Goal: Information Seeking & Learning: Learn about a topic

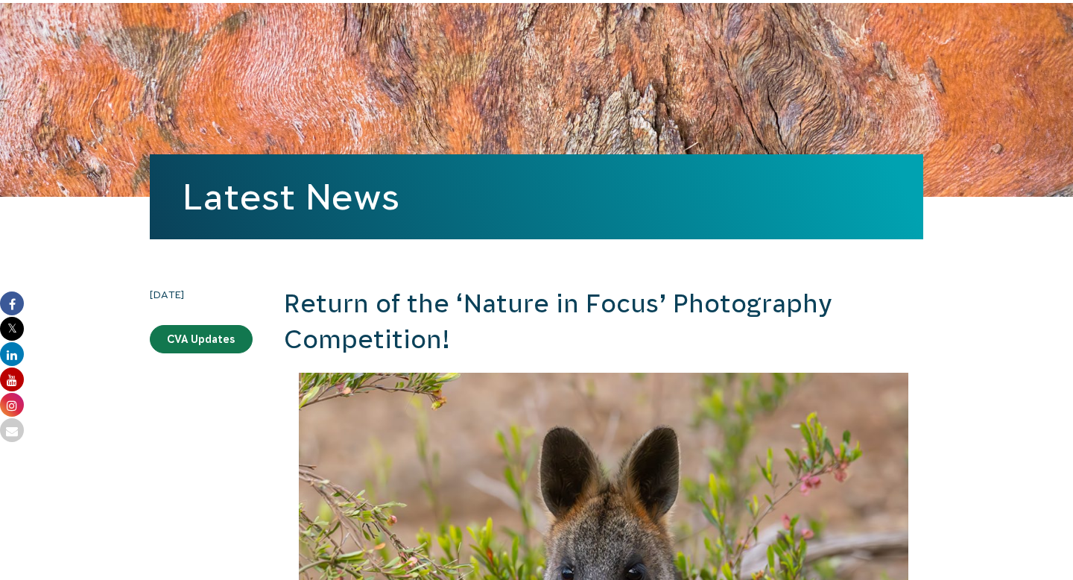
scroll to position [209, 0]
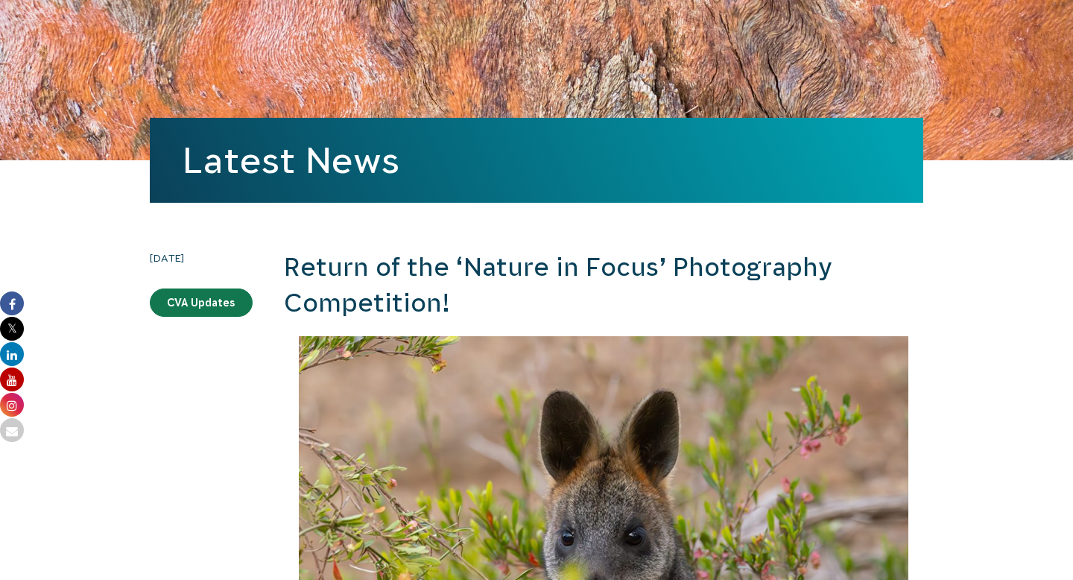
click at [492, 311] on h2 "Return of the ‘Nature in Focus’ Photography Competition!" at bounding box center [603, 285] width 639 height 71
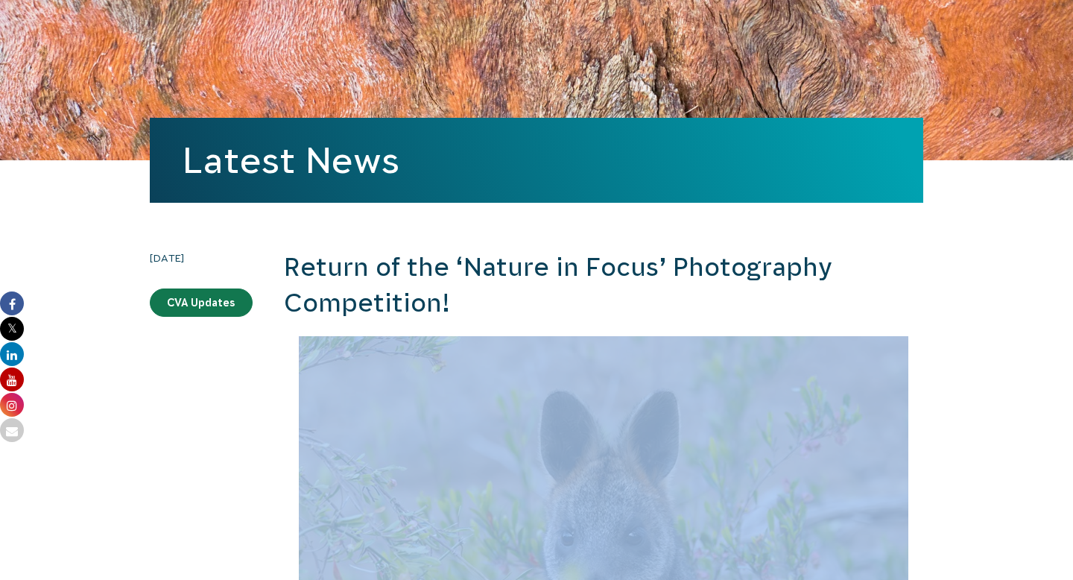
click at [492, 311] on h2 "Return of the ‘Nature in Focus’ Photography Competition!" at bounding box center [603, 285] width 639 height 71
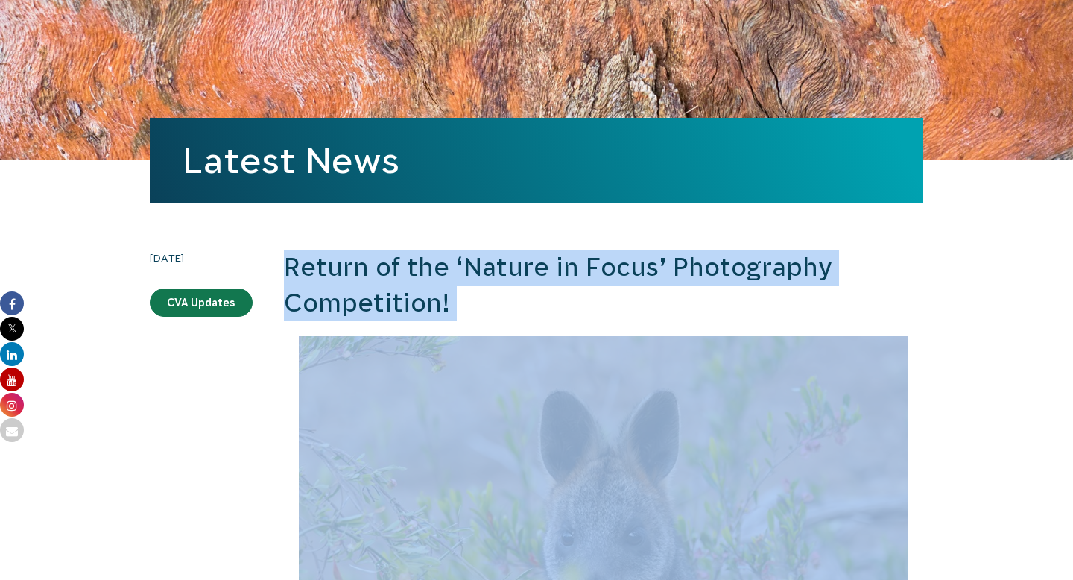
click at [492, 311] on h2 "Return of the ‘Nature in Focus’ Photography Competition!" at bounding box center [603, 285] width 639 height 71
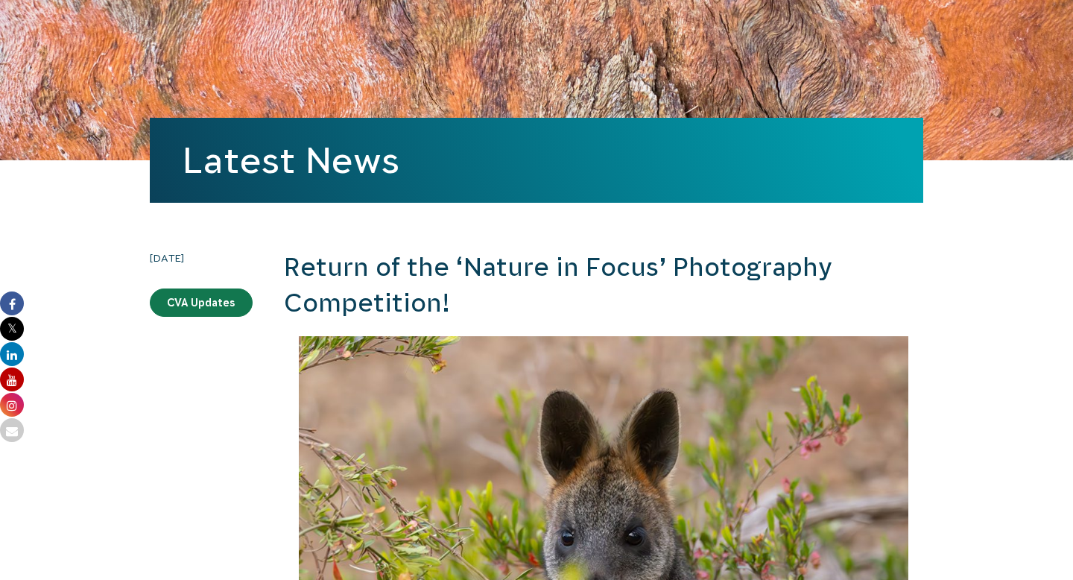
click at [511, 302] on h2 "Return of the ‘Nature in Focus’ Photography Competition!" at bounding box center [603, 285] width 639 height 71
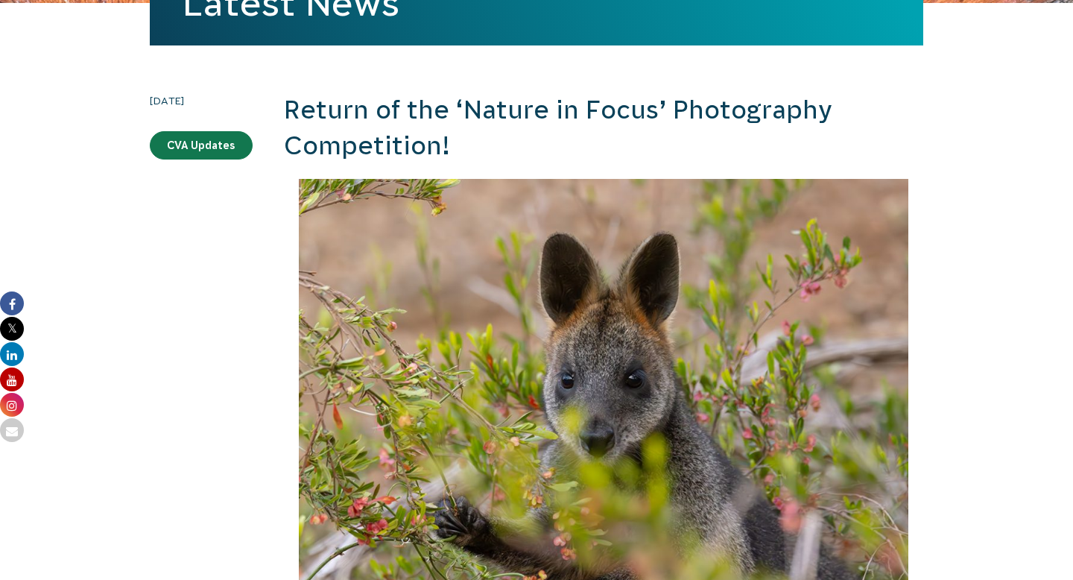
scroll to position [399, 0]
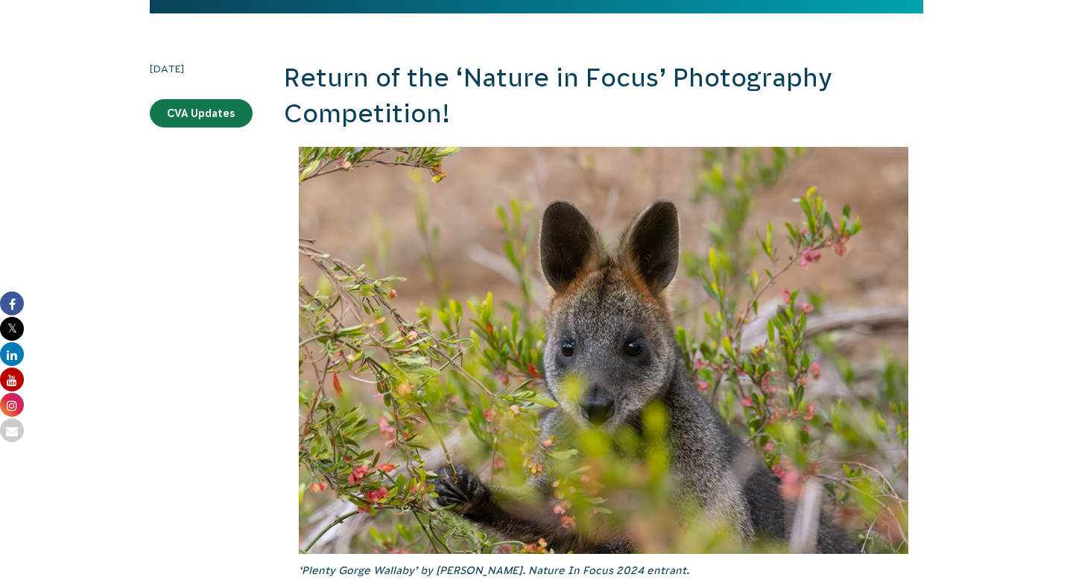
click at [404, 112] on h2 "Return of the ‘Nature in Focus’ Photography Competition!" at bounding box center [603, 95] width 639 height 71
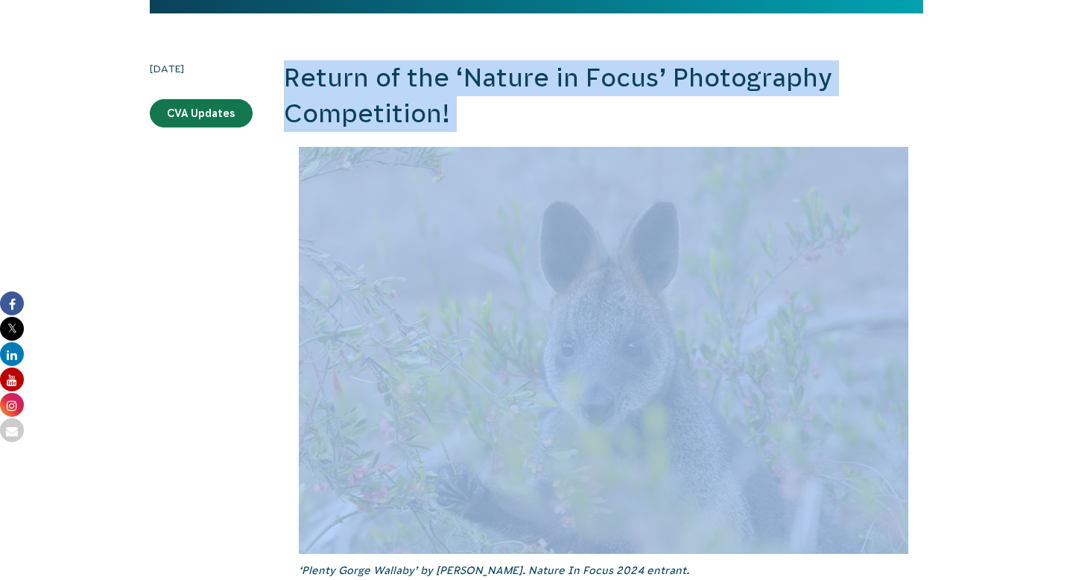
click at [404, 112] on h2 "Return of the ‘Nature in Focus’ Photography Competition!" at bounding box center [603, 95] width 639 height 71
click at [479, 113] on h2 "Return of the ‘Nature in Focus’ Photography Competition!" at bounding box center [603, 95] width 639 height 71
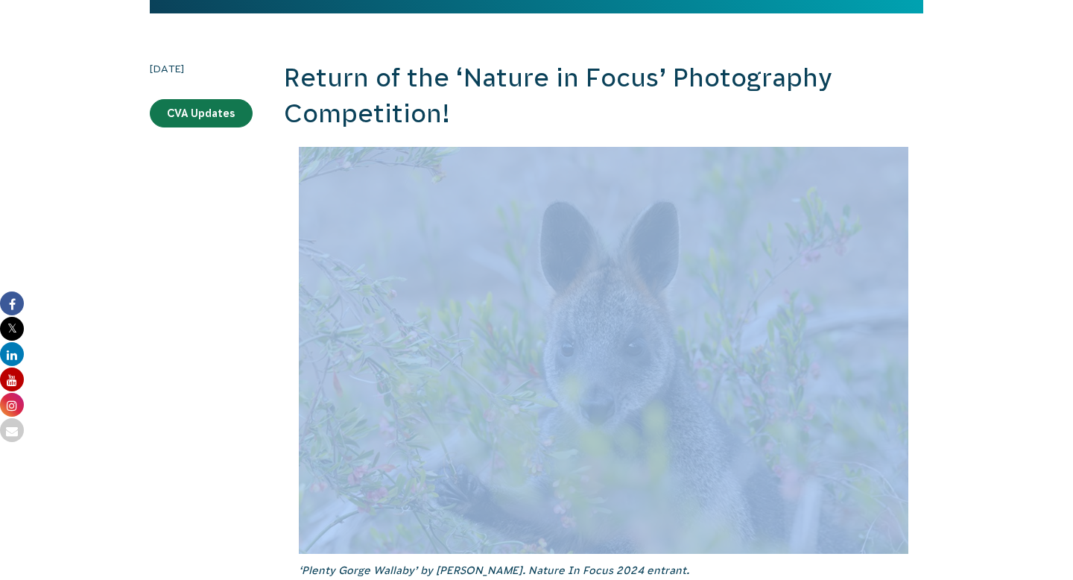
click at [479, 113] on h2 "Return of the ‘Nature in Focus’ Photography Competition!" at bounding box center [603, 95] width 639 height 71
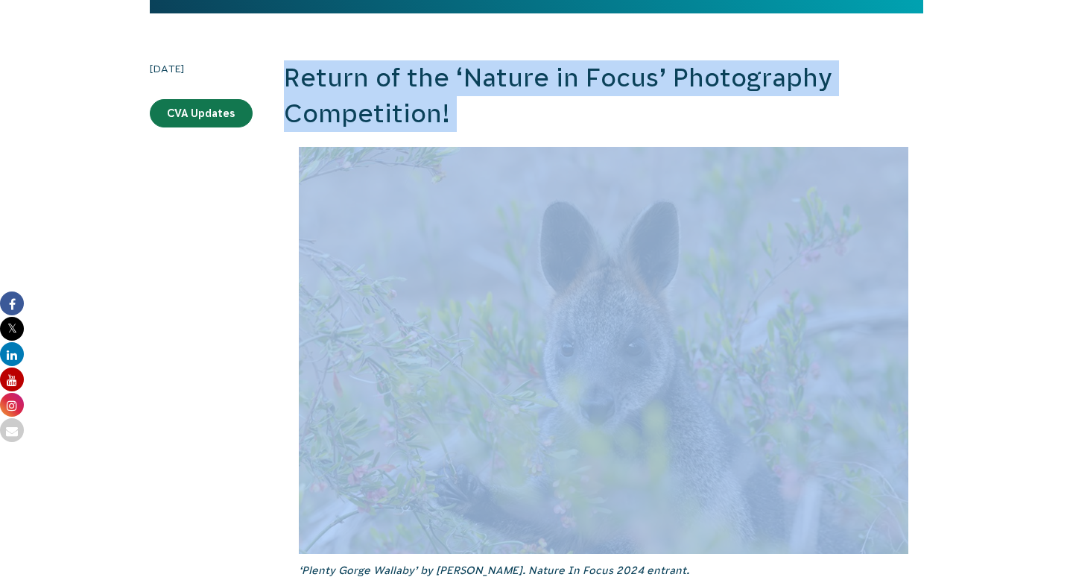
click at [479, 113] on h2 "Return of the ‘Nature in Focus’ Photography Competition!" at bounding box center [603, 95] width 639 height 71
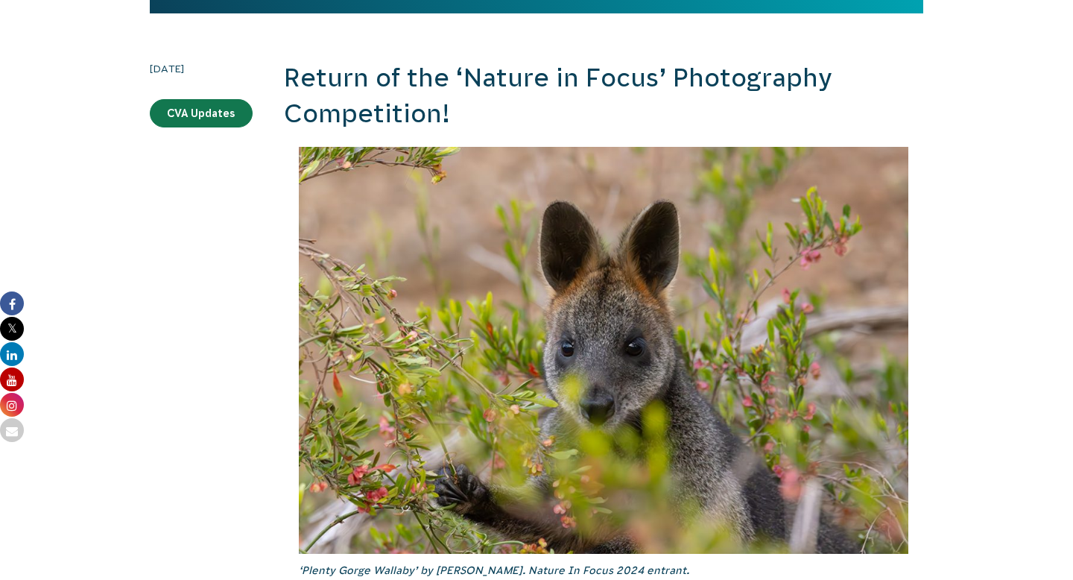
click at [513, 113] on h2 "Return of the ‘Nature in Focus’ Photography Competition!" at bounding box center [603, 95] width 639 height 71
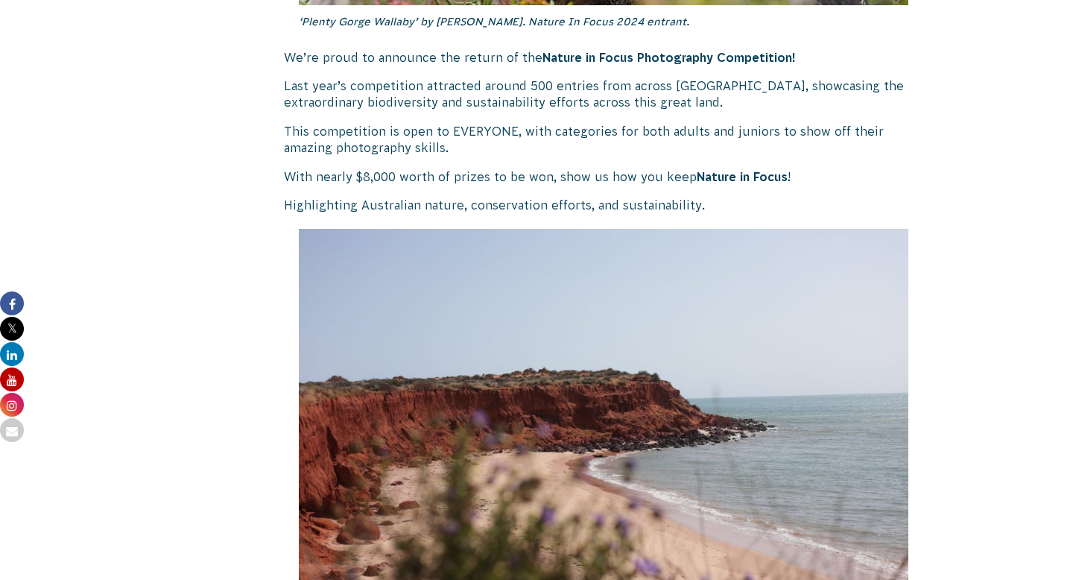
scroll to position [946, 0]
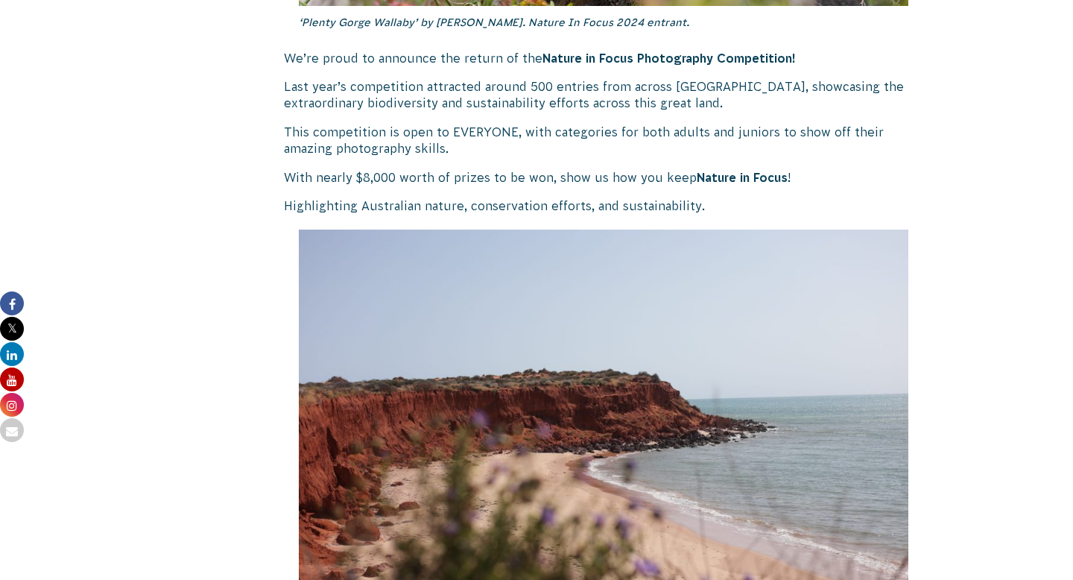
click at [288, 92] on p "Last year’s competition attracted around 500 entries from across [GEOGRAPHIC_DA…" at bounding box center [603, 95] width 639 height 34
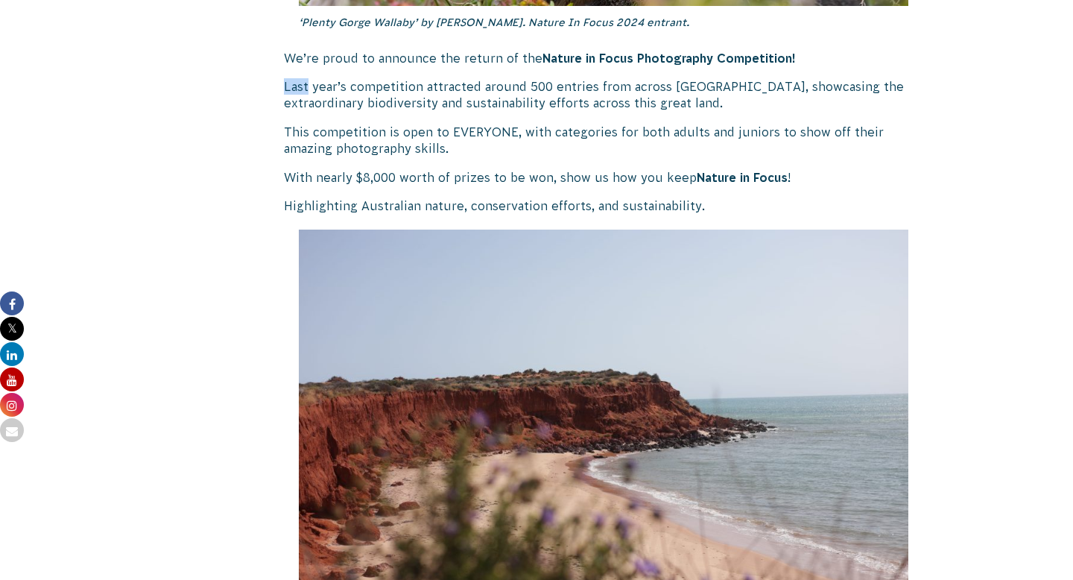
click at [288, 92] on p "Last year’s competition attracted around 500 entries from across [GEOGRAPHIC_DA…" at bounding box center [603, 95] width 639 height 34
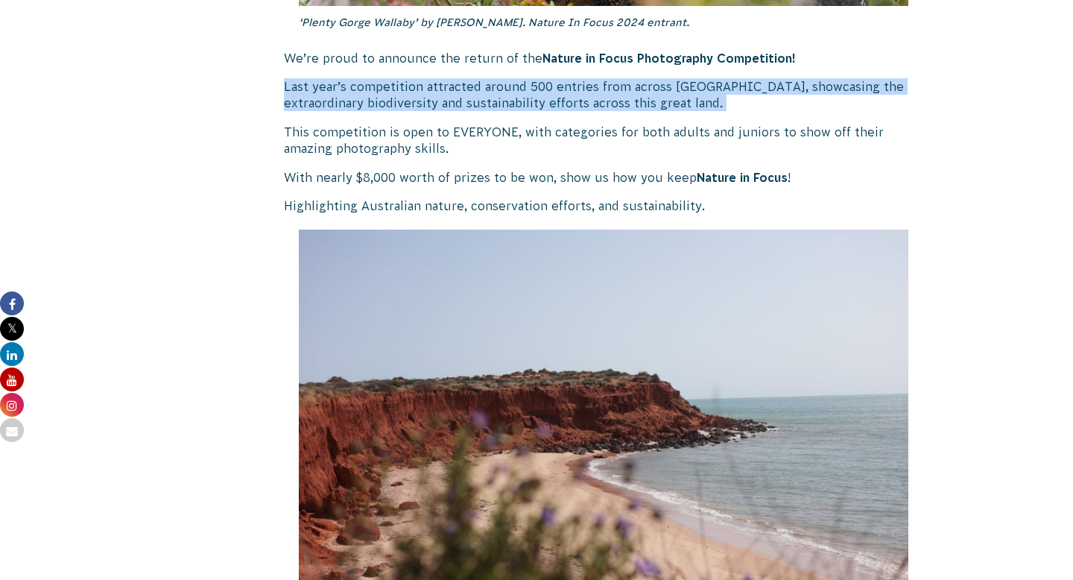
click at [288, 92] on p "Last year’s competition attracted around 500 entries from across [GEOGRAPHIC_DA…" at bounding box center [603, 95] width 639 height 34
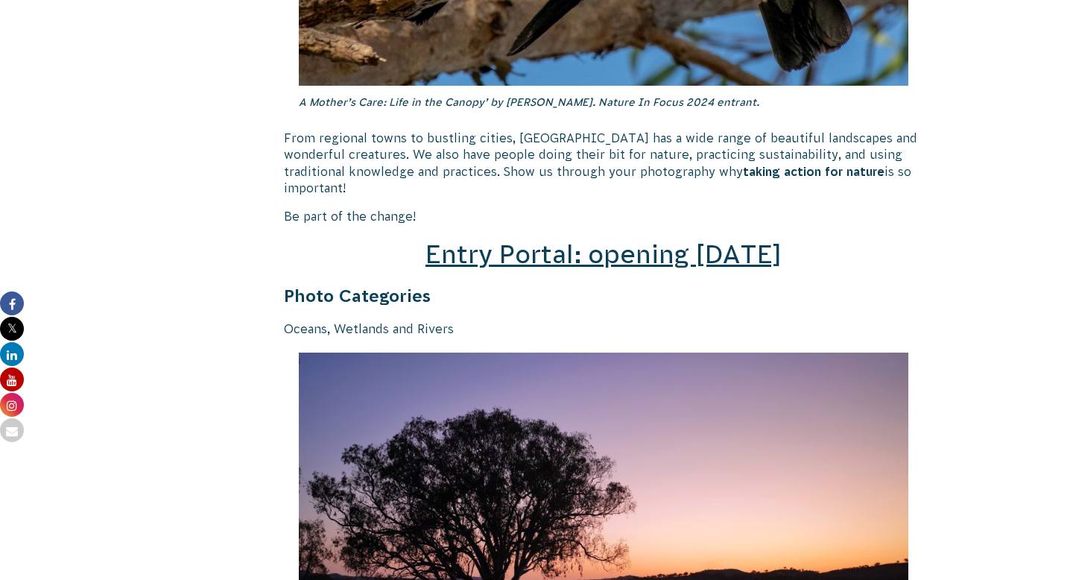
scroll to position [2191, 0]
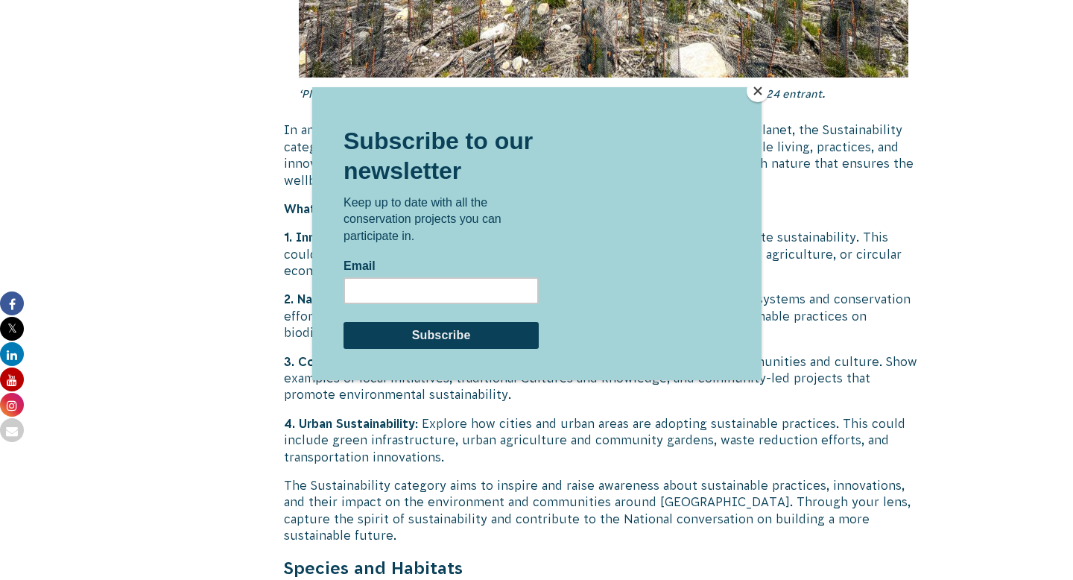
scroll to position [3928, 0]
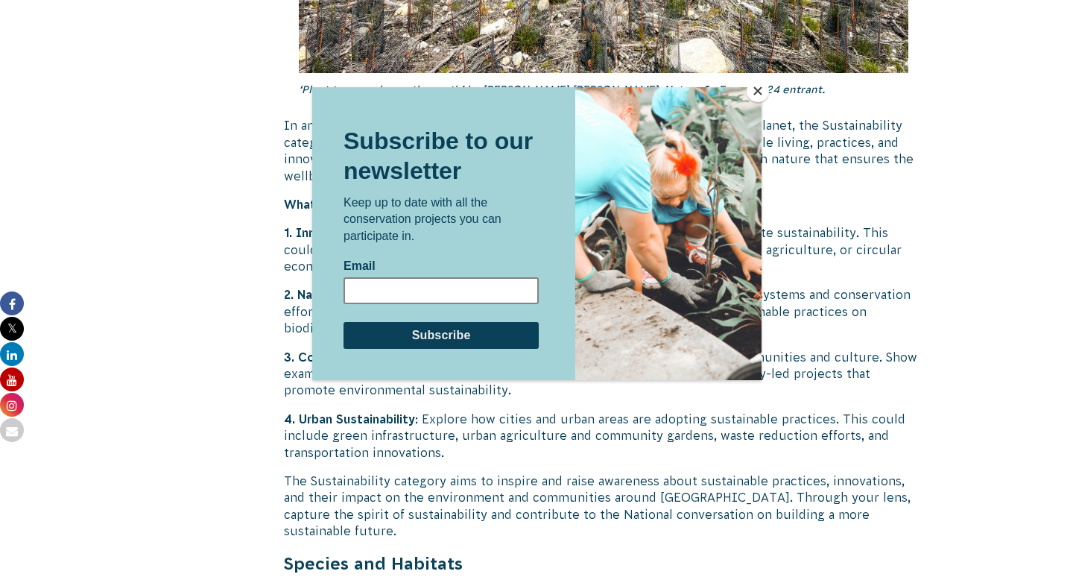
click at [453, 288] on input "Email" at bounding box center [440, 289] width 195 height 27
type input "[EMAIL_ADDRESS][DOMAIN_NAME]"
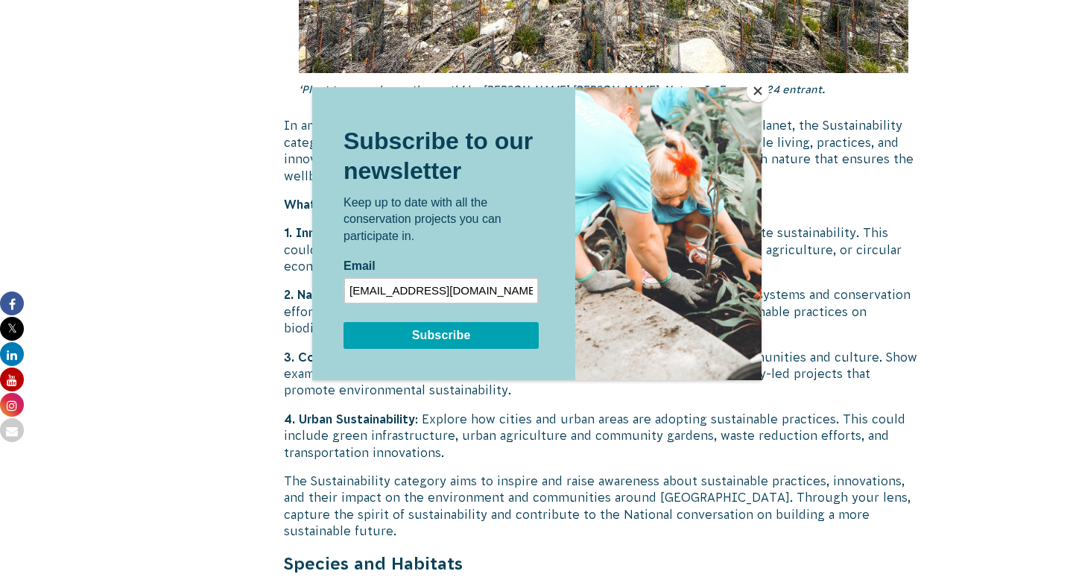
click at [477, 332] on input "Subscribe" at bounding box center [440, 334] width 195 height 27
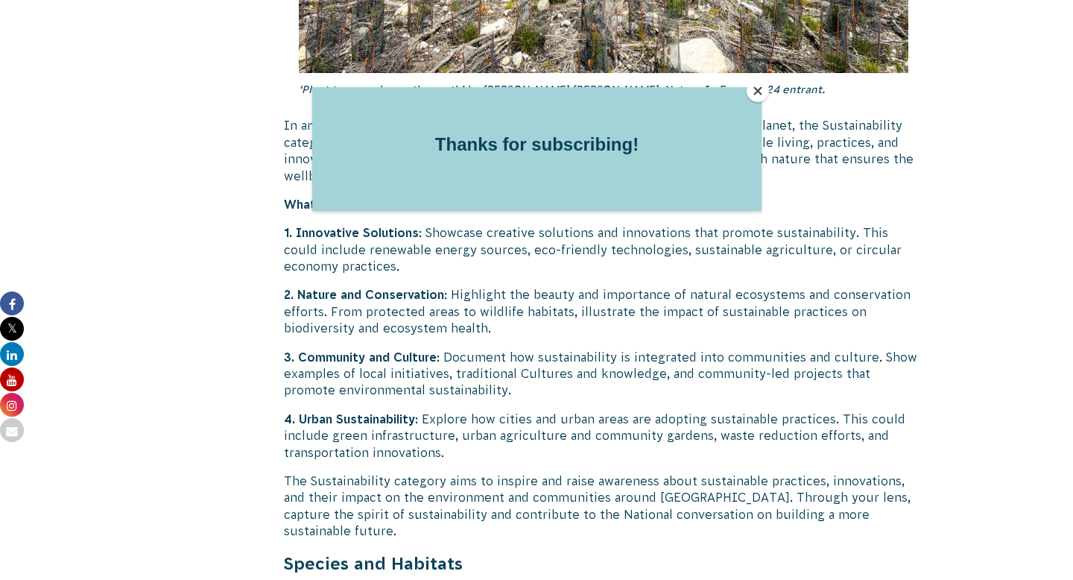
click at [759, 86] on button "Close" at bounding box center [758, 91] width 22 height 22
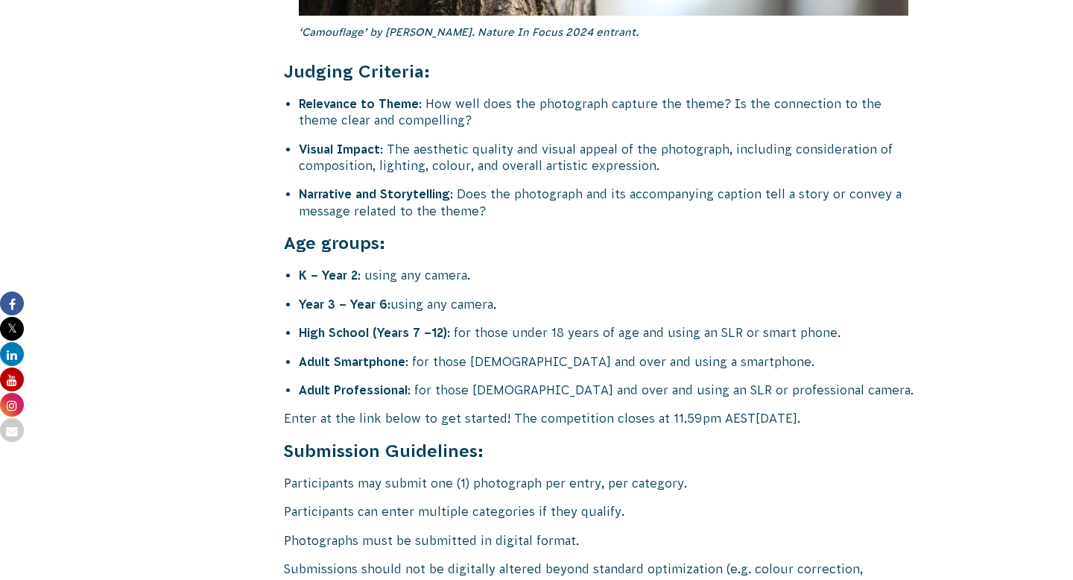
scroll to position [5944, 0]
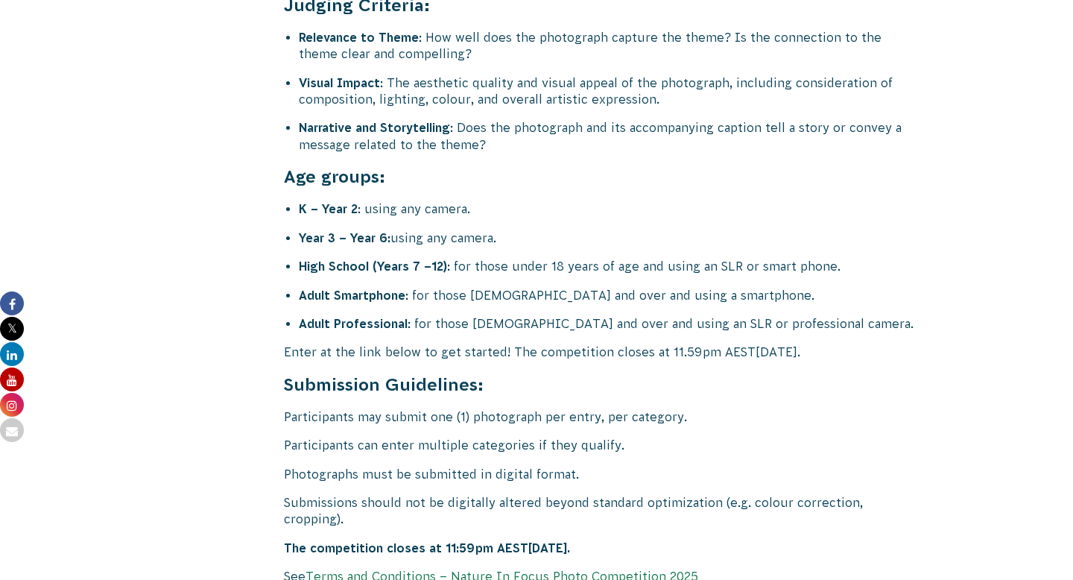
click at [361, 408] on p "Participants may submit one (1) photograph per entry, per category." at bounding box center [603, 416] width 639 height 16
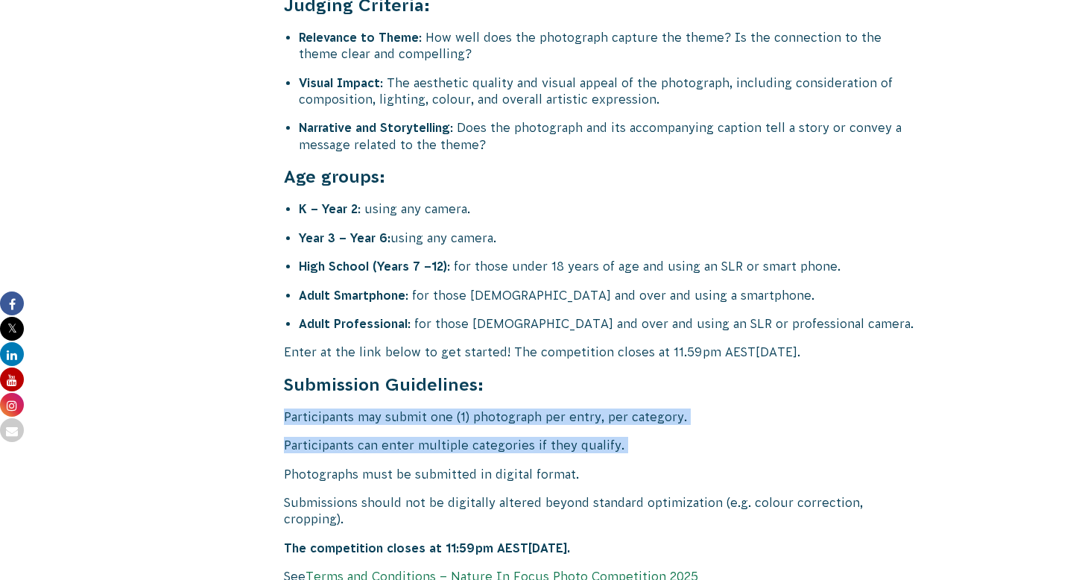
drag, startPoint x: 361, startPoint y: 367, endPoint x: 365, endPoint y: 390, distance: 24.1
click at [311, 437] on p "Participants can enter multiple categories if they qualify." at bounding box center [603, 445] width 639 height 16
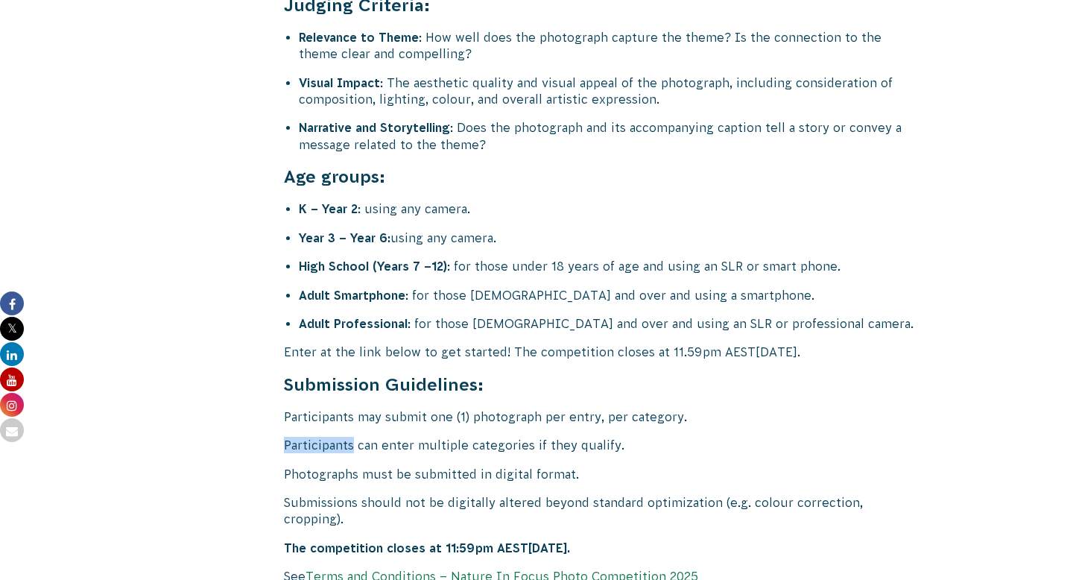
click at [311, 437] on p "Participants can enter multiple categories if they qualify." at bounding box center [603, 445] width 639 height 16
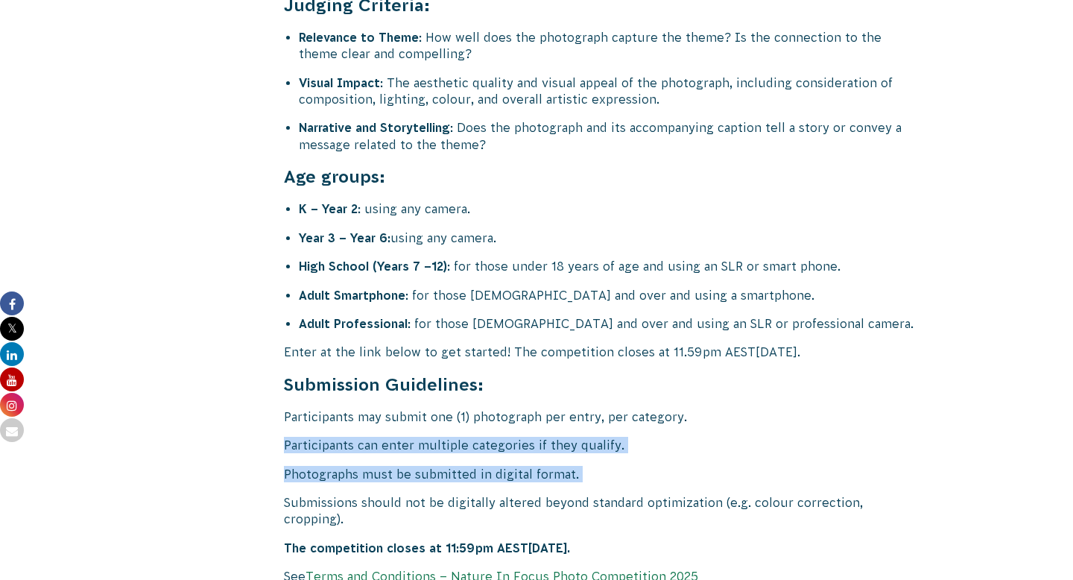
drag, startPoint x: 311, startPoint y: 393, endPoint x: 313, endPoint y: 421, distance: 27.7
click at [313, 466] on p "Photographs must be submitted in digital format." at bounding box center [603, 474] width 639 height 16
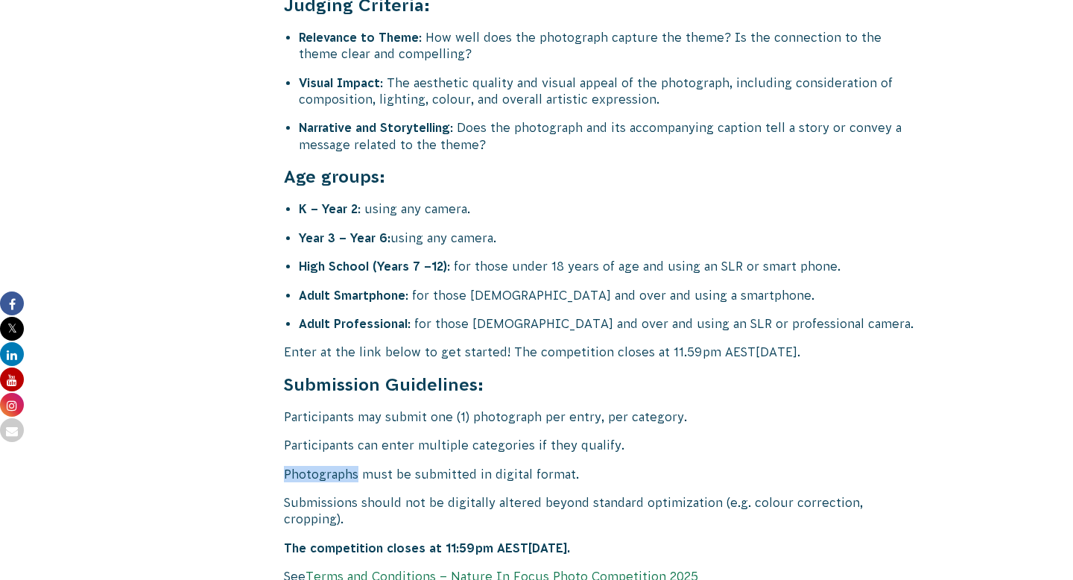
click at [313, 466] on p "Photographs must be submitted in digital format." at bounding box center [603, 474] width 639 height 16
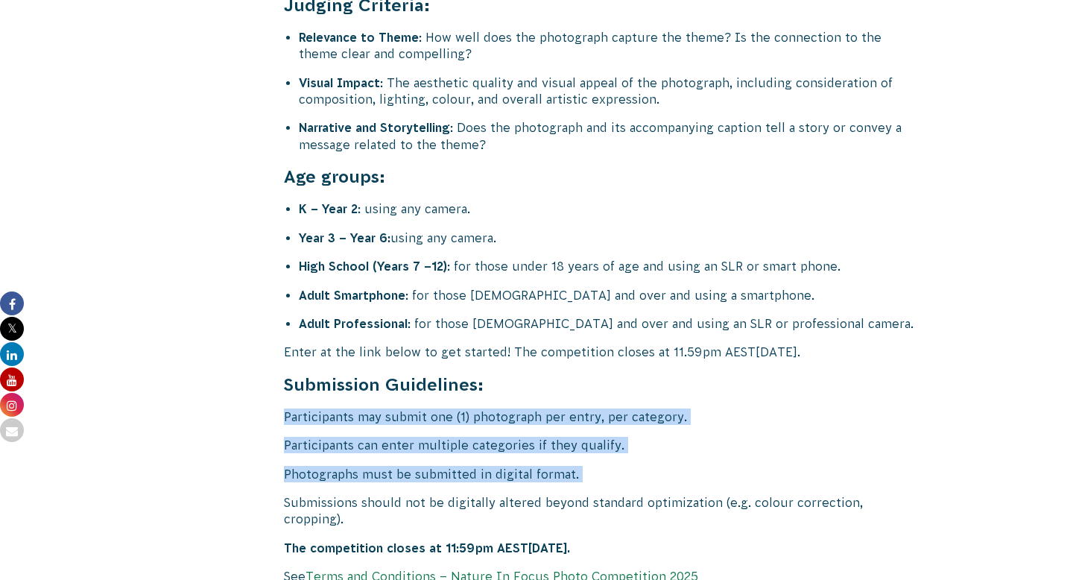
drag, startPoint x: 313, startPoint y: 421, endPoint x: 313, endPoint y: 359, distance: 61.8
click at [313, 408] on p "Participants may submit one (1) photograph per entry, per category." at bounding box center [603, 416] width 639 height 16
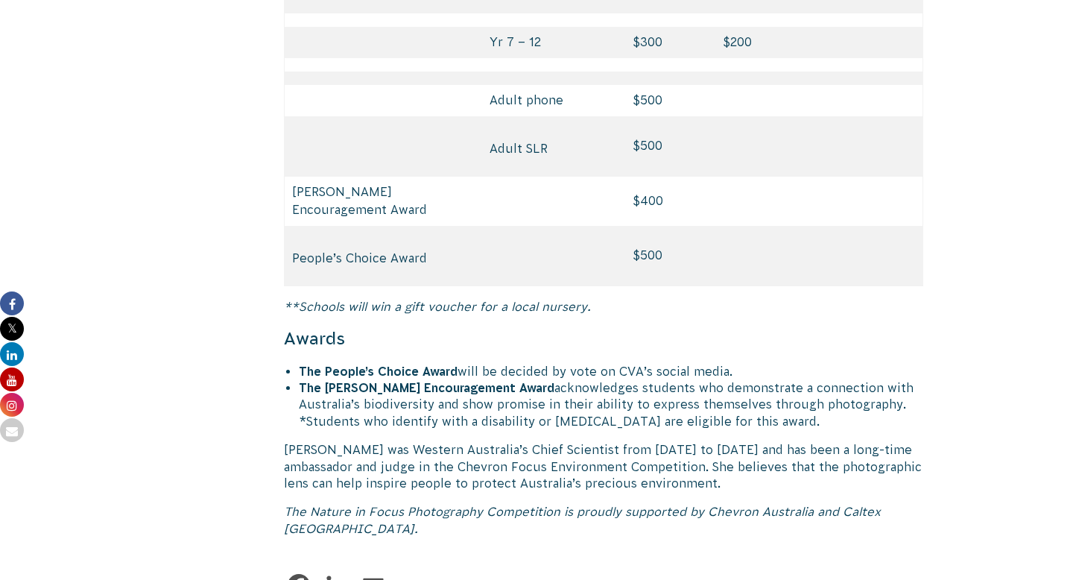
scroll to position [7244, 0]
click at [429, 300] on em "**Schools will win a gift voucher for a local nursery." at bounding box center [437, 306] width 307 height 13
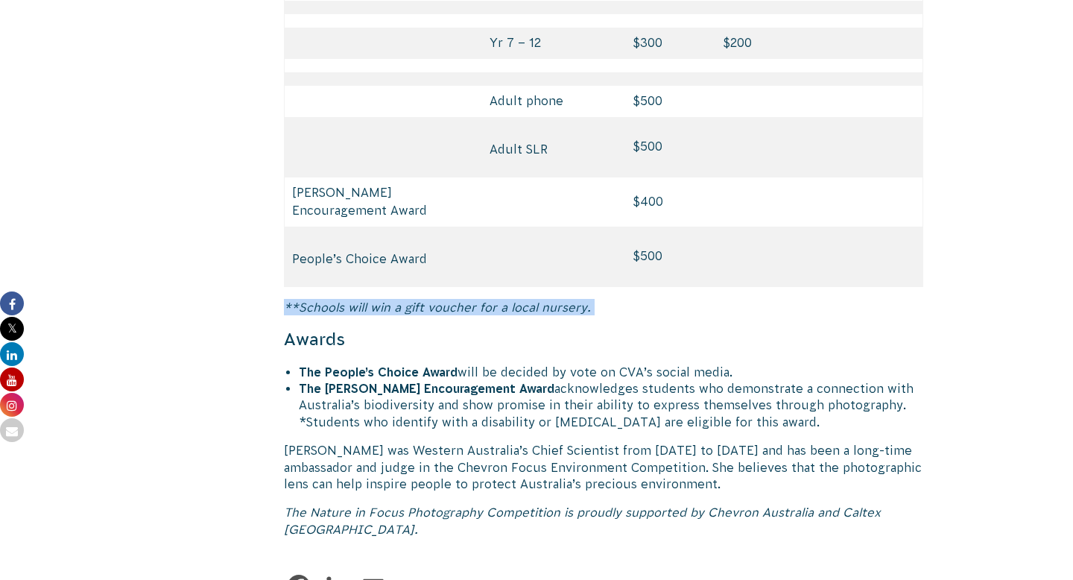
click at [429, 300] on em "**Schools will win a gift voucher for a local nursery." at bounding box center [437, 306] width 307 height 13
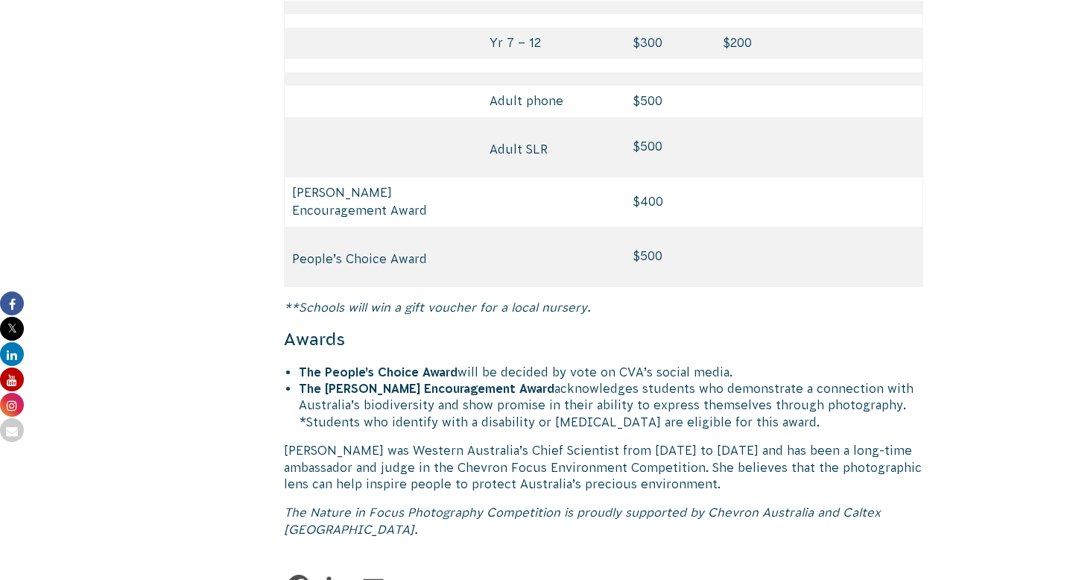
click at [629, 299] on p "**Schools will win a gift voucher for a local nursery." at bounding box center [603, 307] width 639 height 16
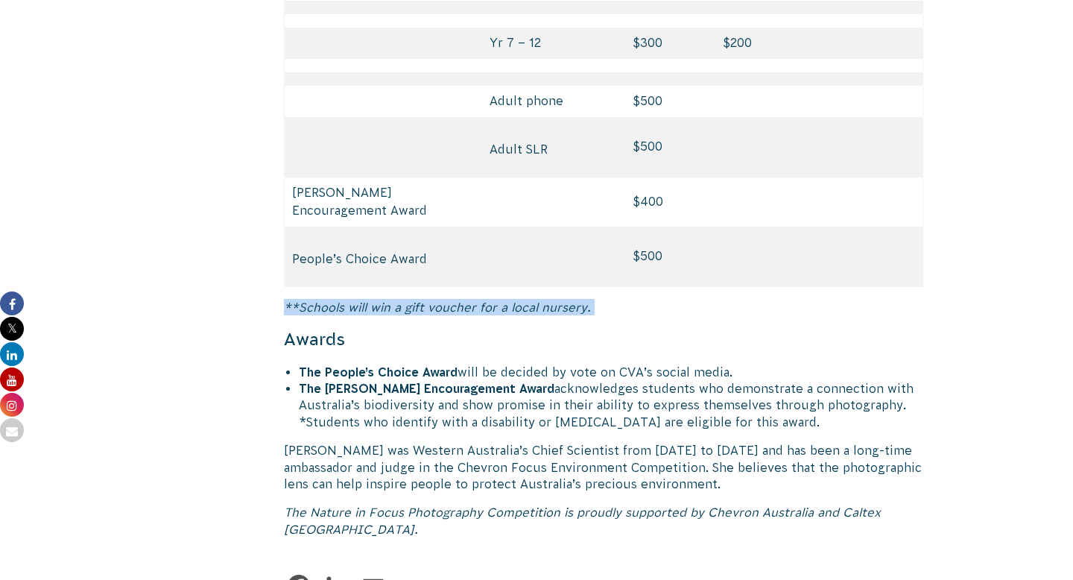
click at [629, 299] on p "**Schools will win a gift voucher for a local nursery." at bounding box center [603, 307] width 639 height 16
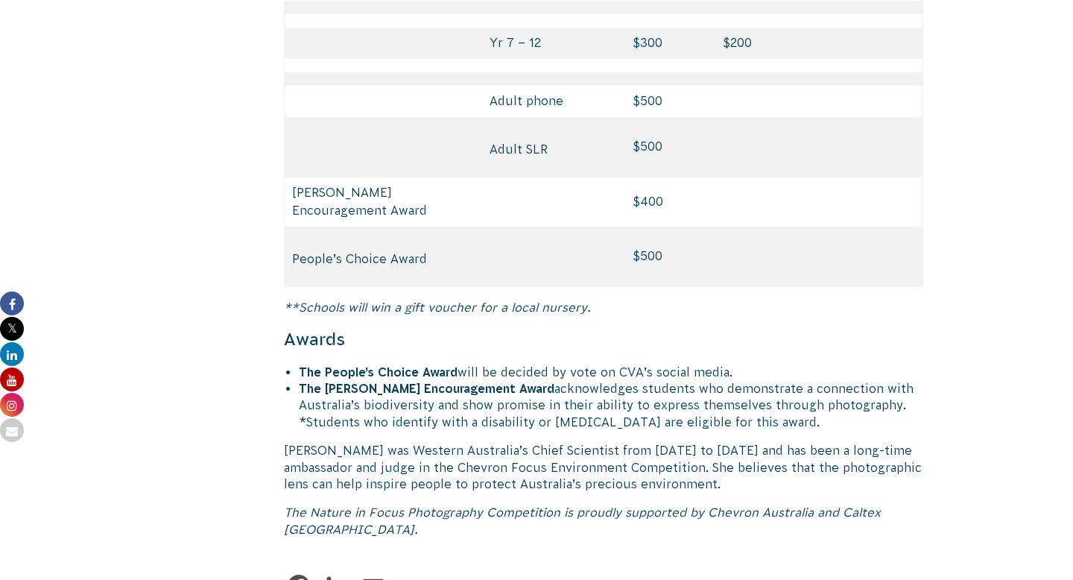
click at [656, 299] on p "**Schools will win a gift voucher for a local nursery." at bounding box center [603, 307] width 639 height 16
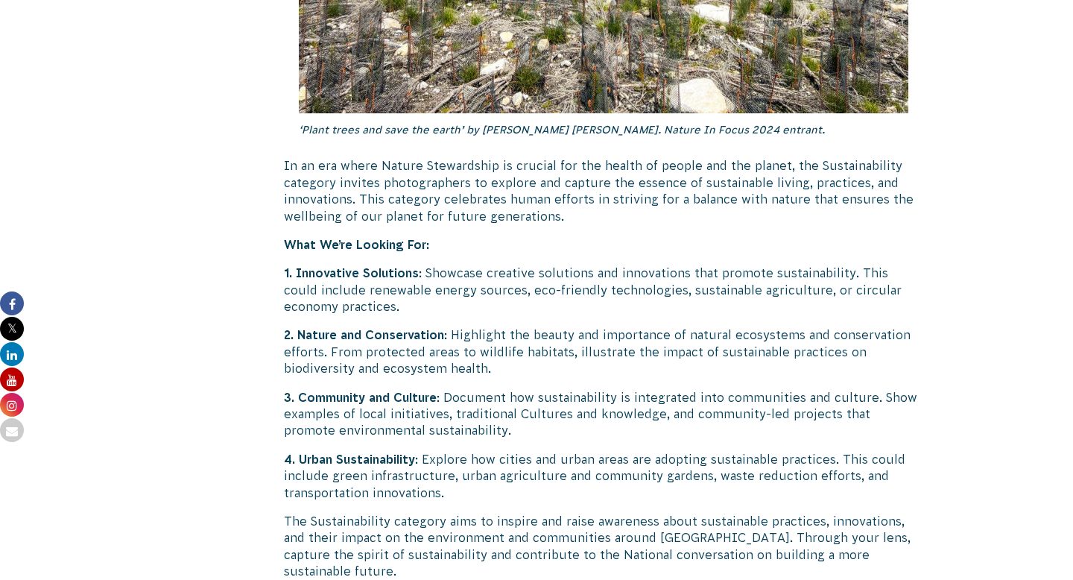
scroll to position [3500, 0]
